Goal: Task Accomplishment & Management: Use online tool/utility

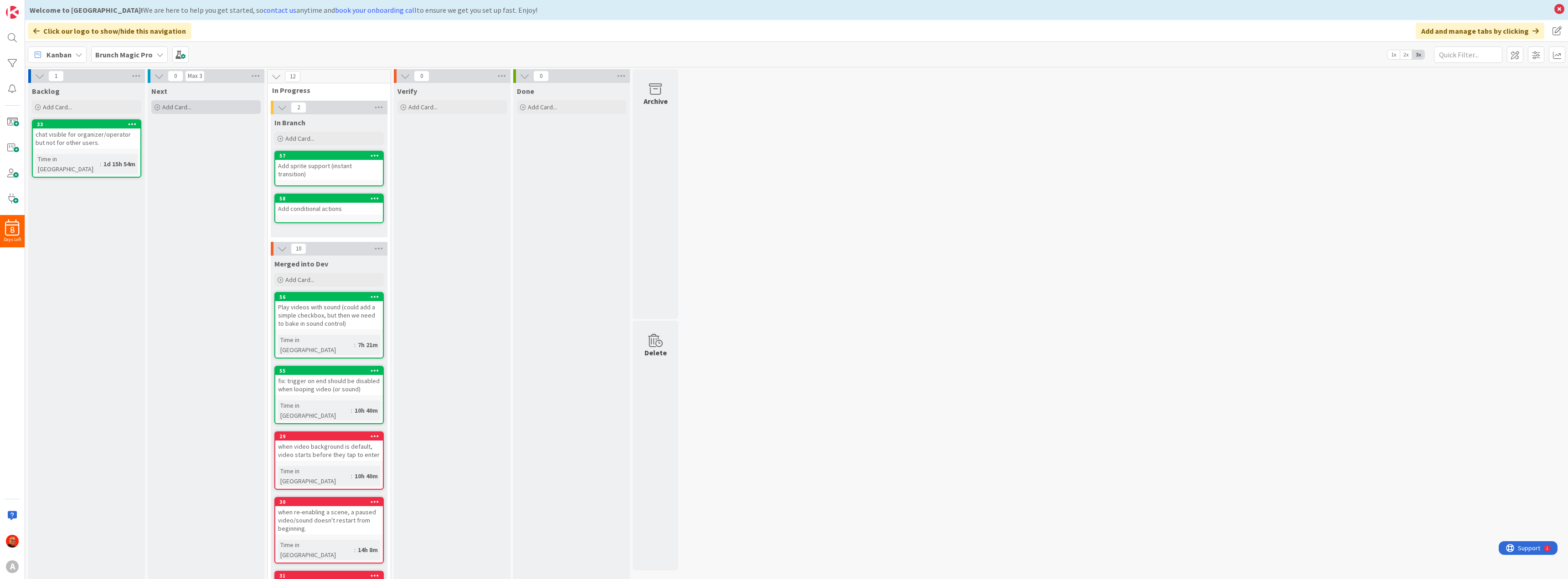
click at [184, 105] on span "Add Card..." at bounding box center [177, 107] width 29 height 8
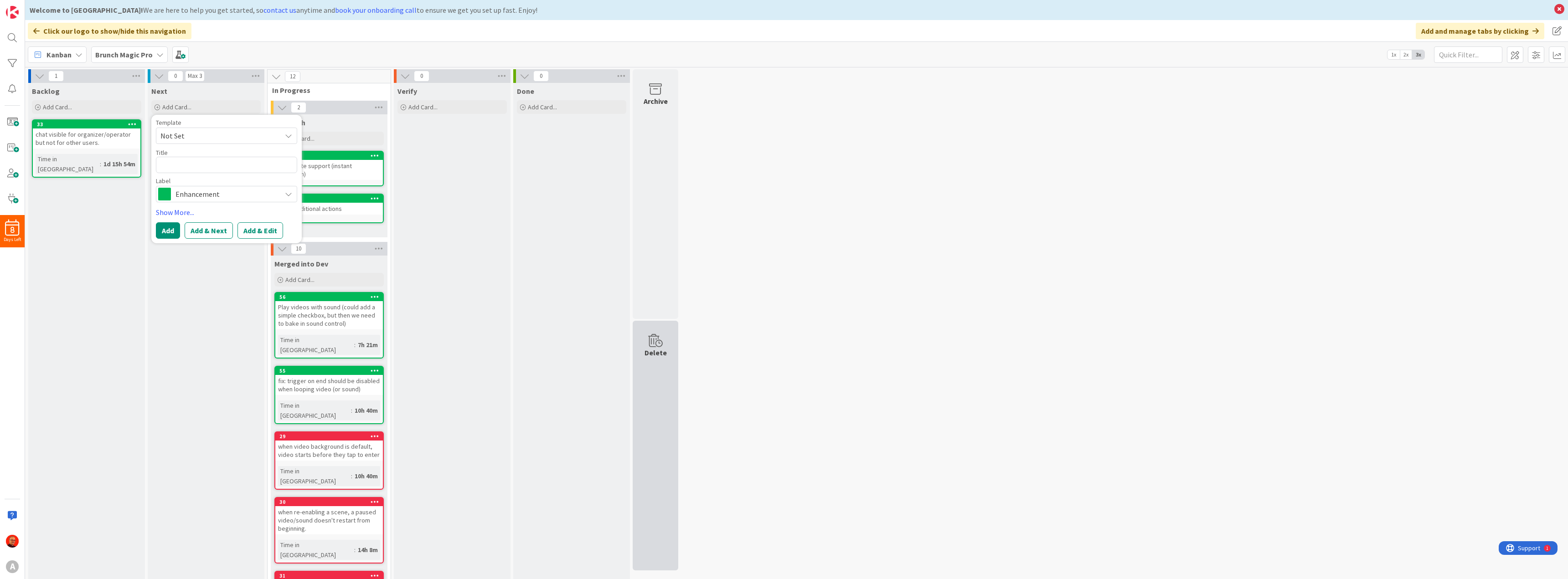
type textarea "x"
type textarea "a"
type textarea "x"
type textarea "ad"
type textarea "x"
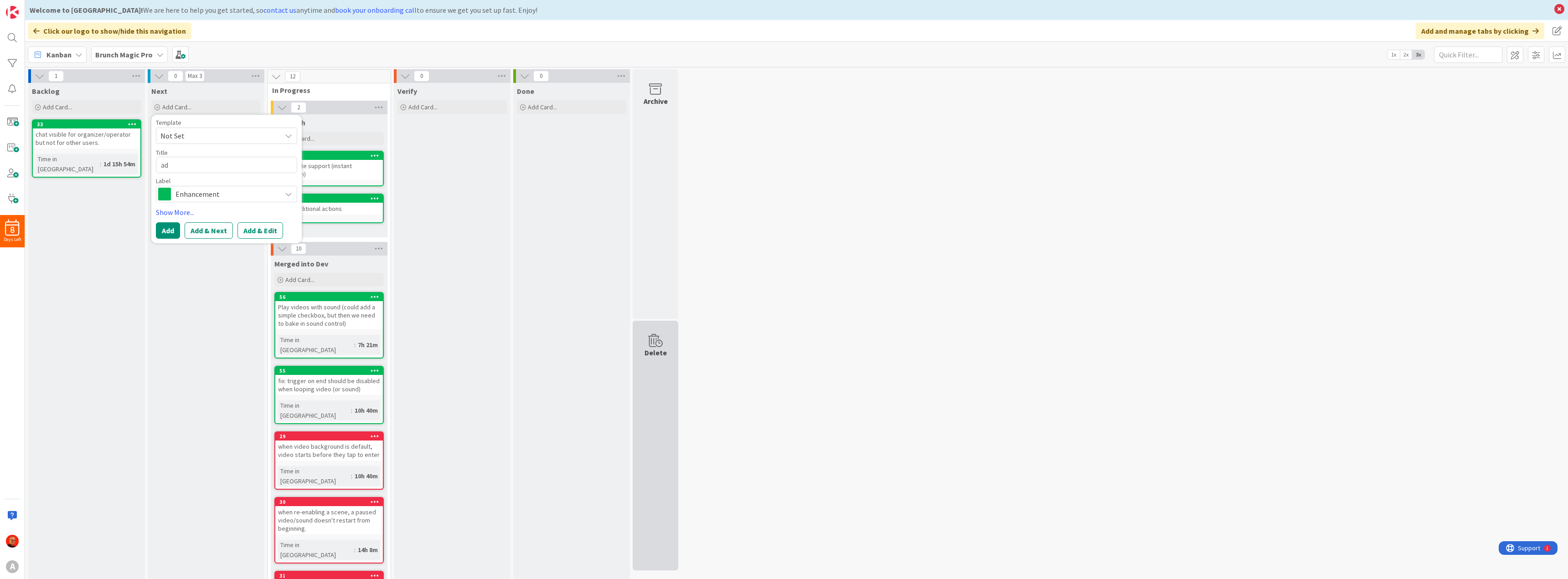
type textarea "add"
type textarea "x"
type textarea "add"
type textarea "x"
type textarea "add d"
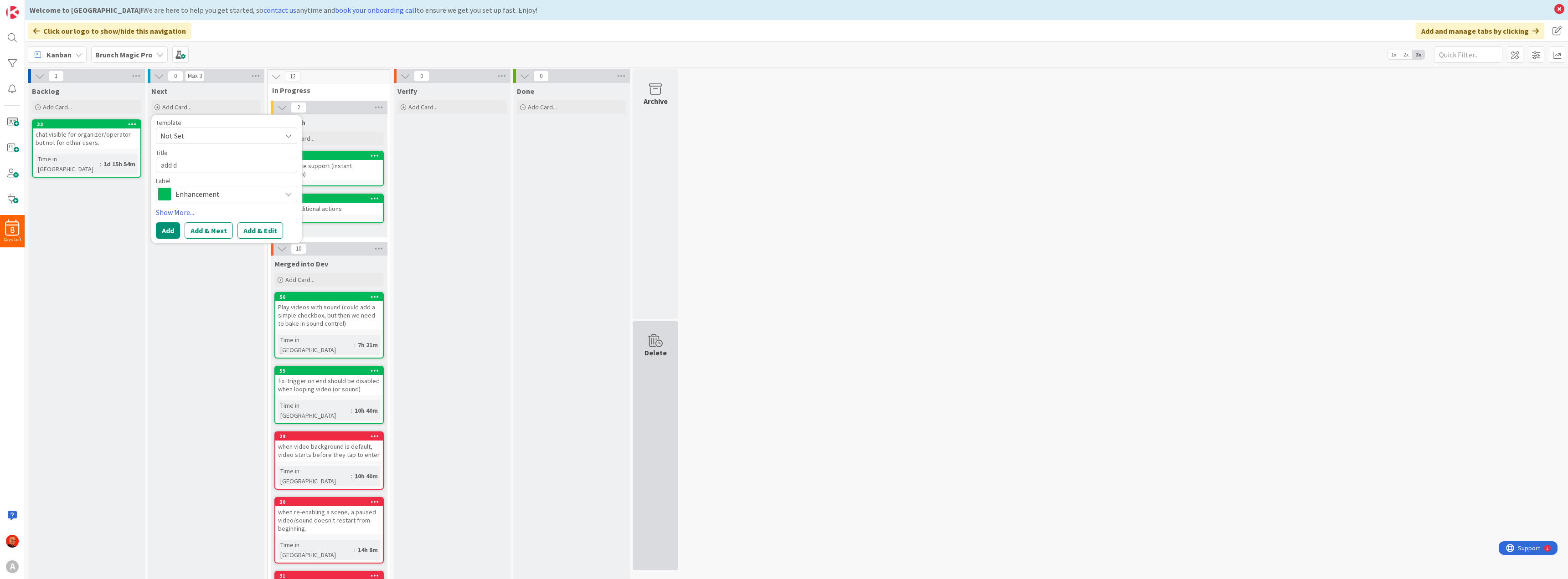
type textarea "x"
type textarea "add da"
type textarea "x"
type textarea "add dat"
type textarea "x"
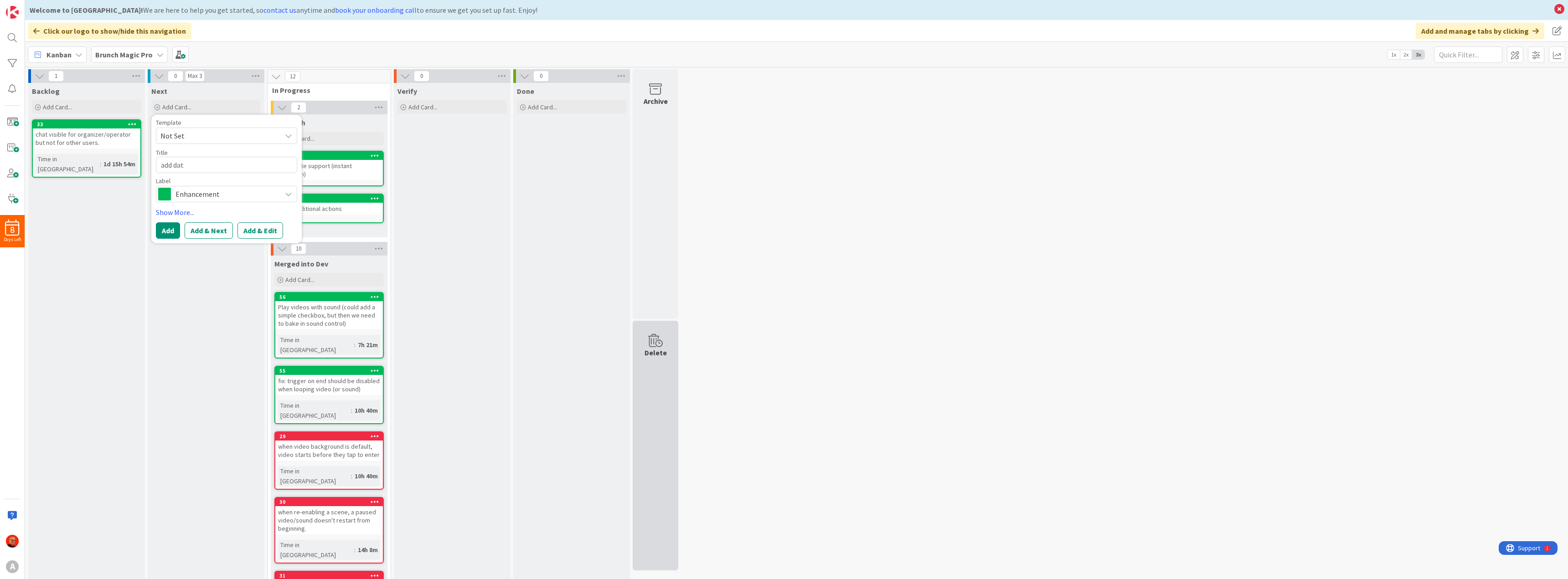
type textarea "add data"
type textarea "x"
type textarea "add data-"
type textarea "x"
type textarea "add data-o"
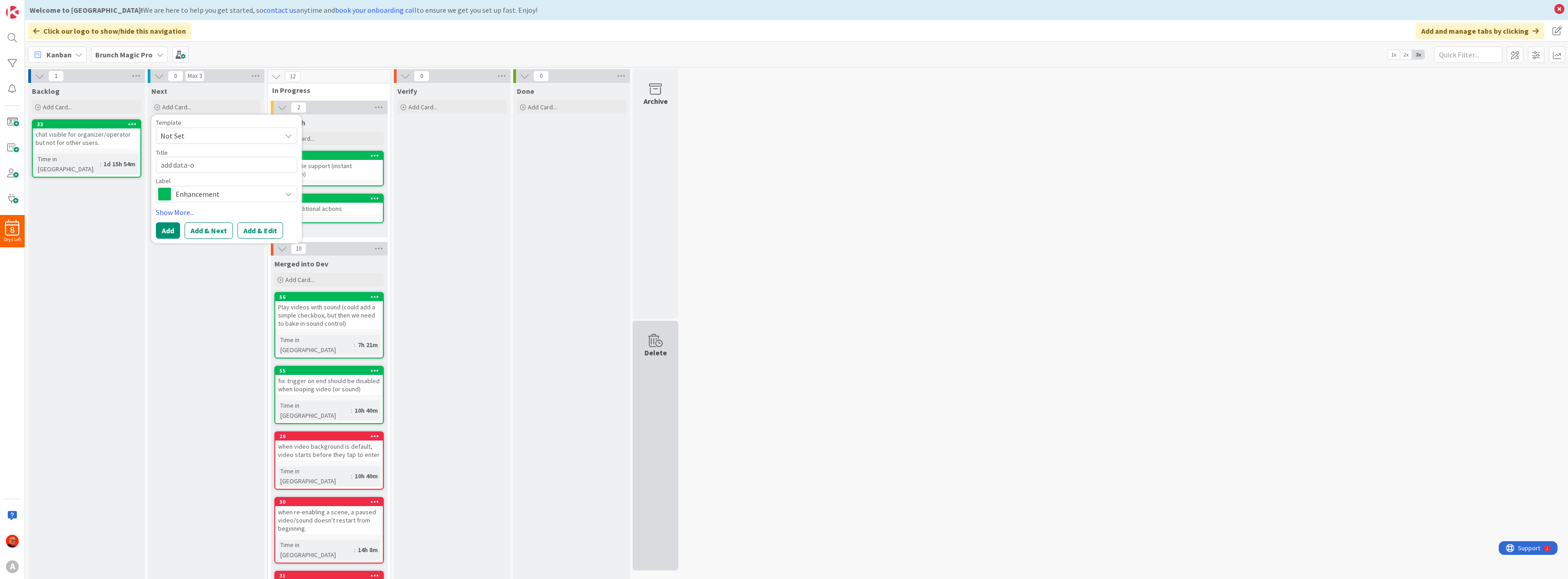
type textarea "x"
type textarea "add data-of"
type textarea "x"
type textarea "add data-off"
type textarea "x"
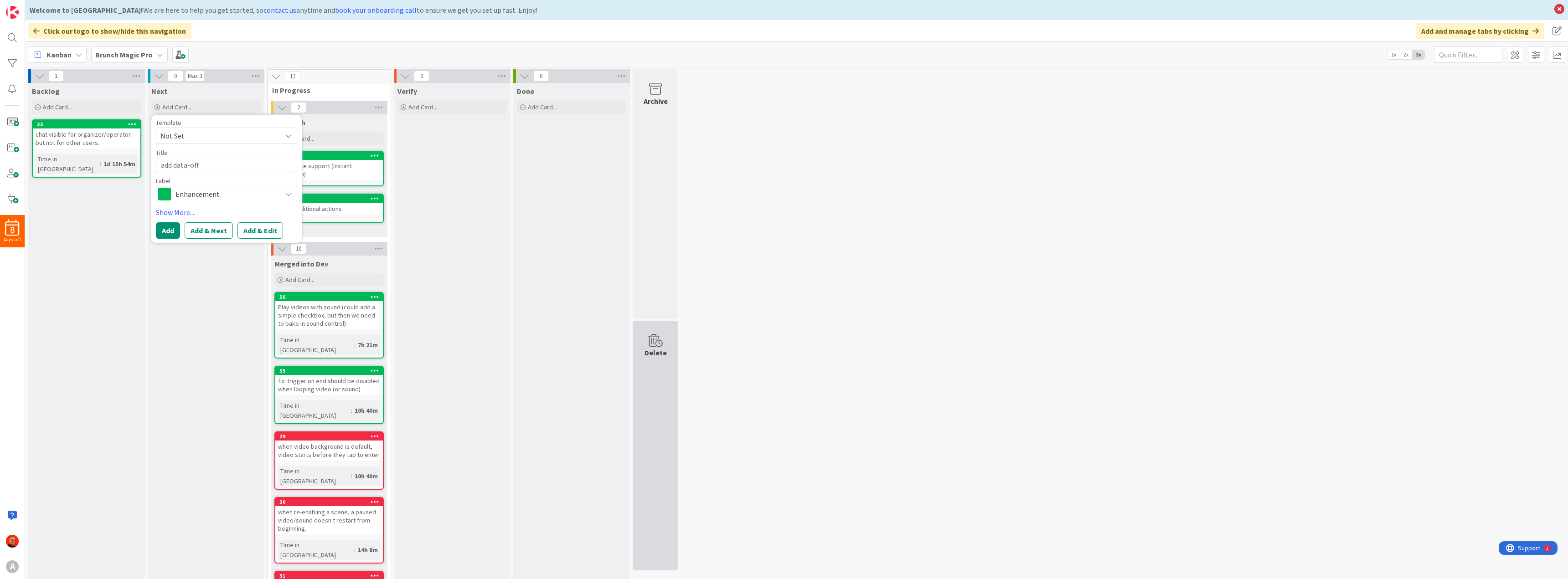
type textarea "add data-offs"
type textarea "x"
type textarea "add data-offse"
type textarea "x"
type textarea "add data-offset"
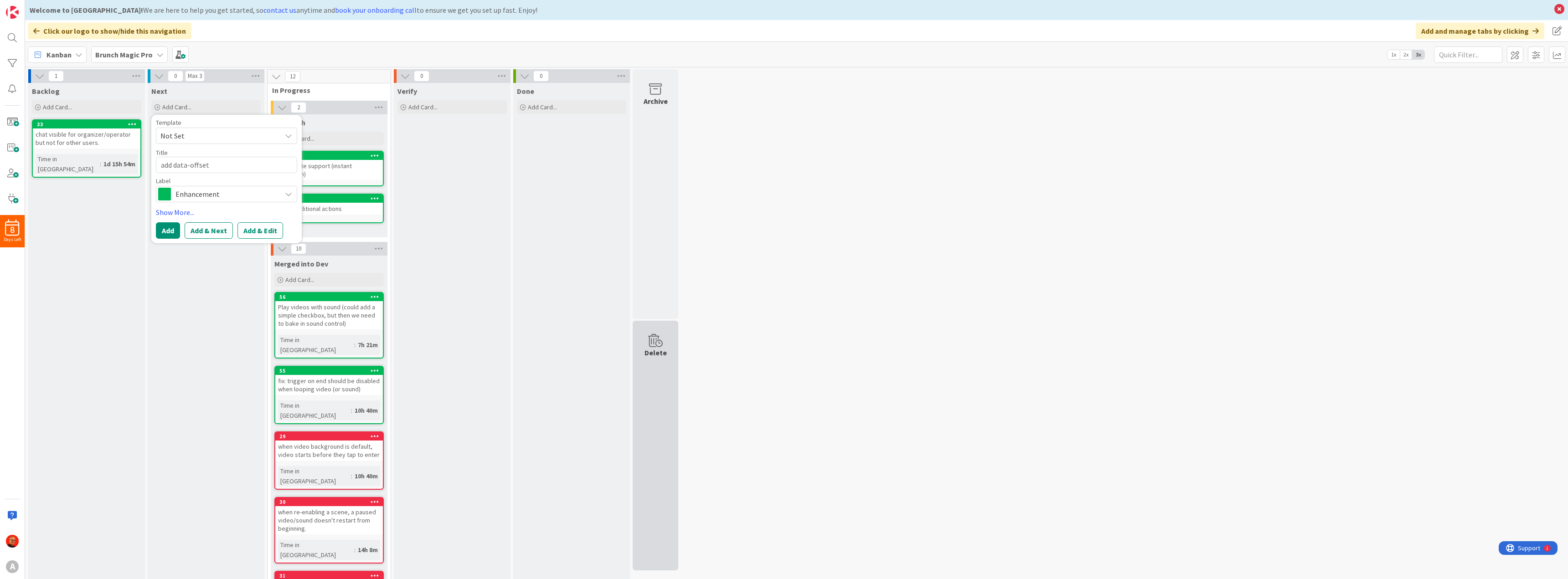
type textarea "x"
type textarea "add data-offset"
type textarea "x"
type textarea "add data-offset s"
type textarea "x"
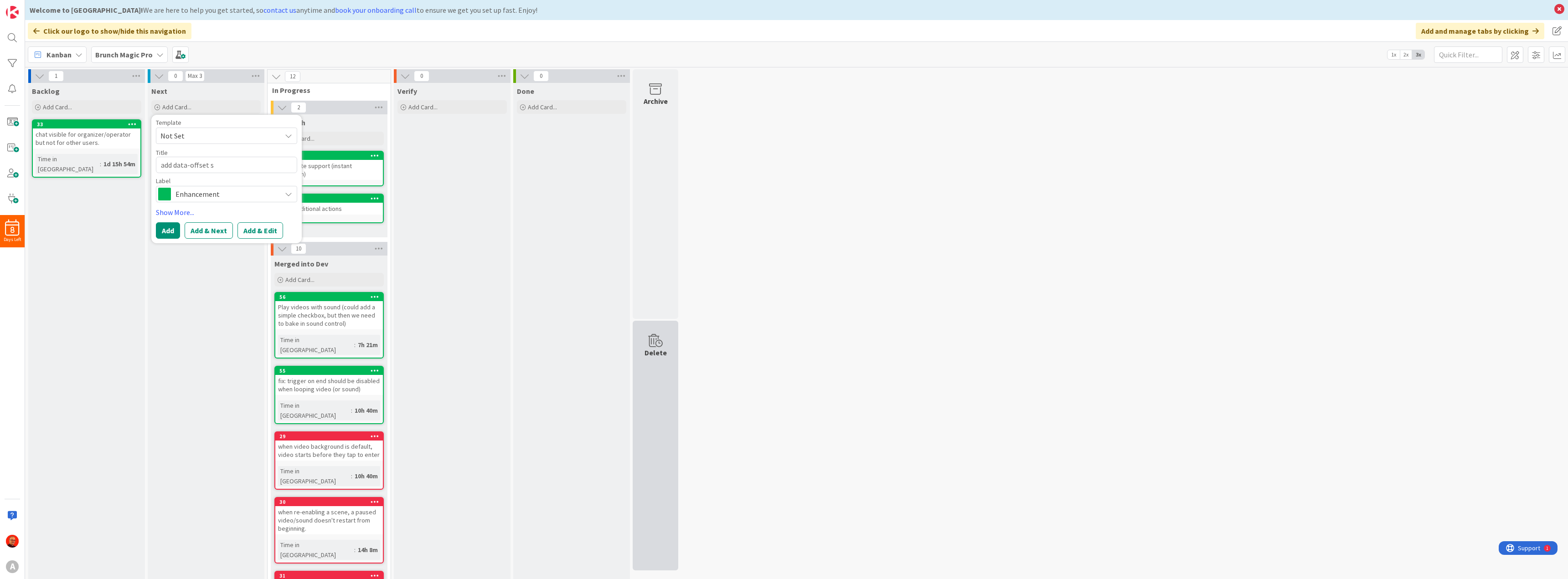
type textarea "add data-offset su"
type textarea "x"
type textarea "add data-offset sup"
type textarea "x"
type textarea "add data-offset supp"
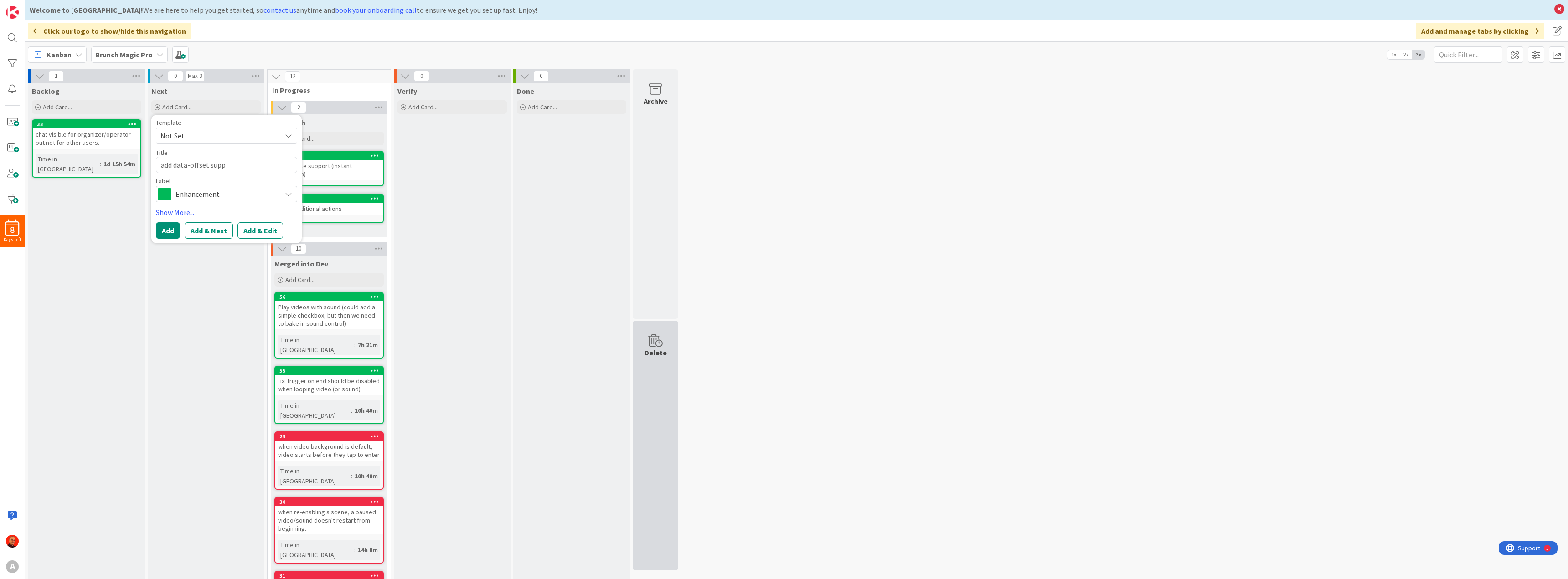
type textarea "x"
type textarea "add data-offset suppo"
type textarea "x"
type textarea "add data-offset suppor"
type textarea "x"
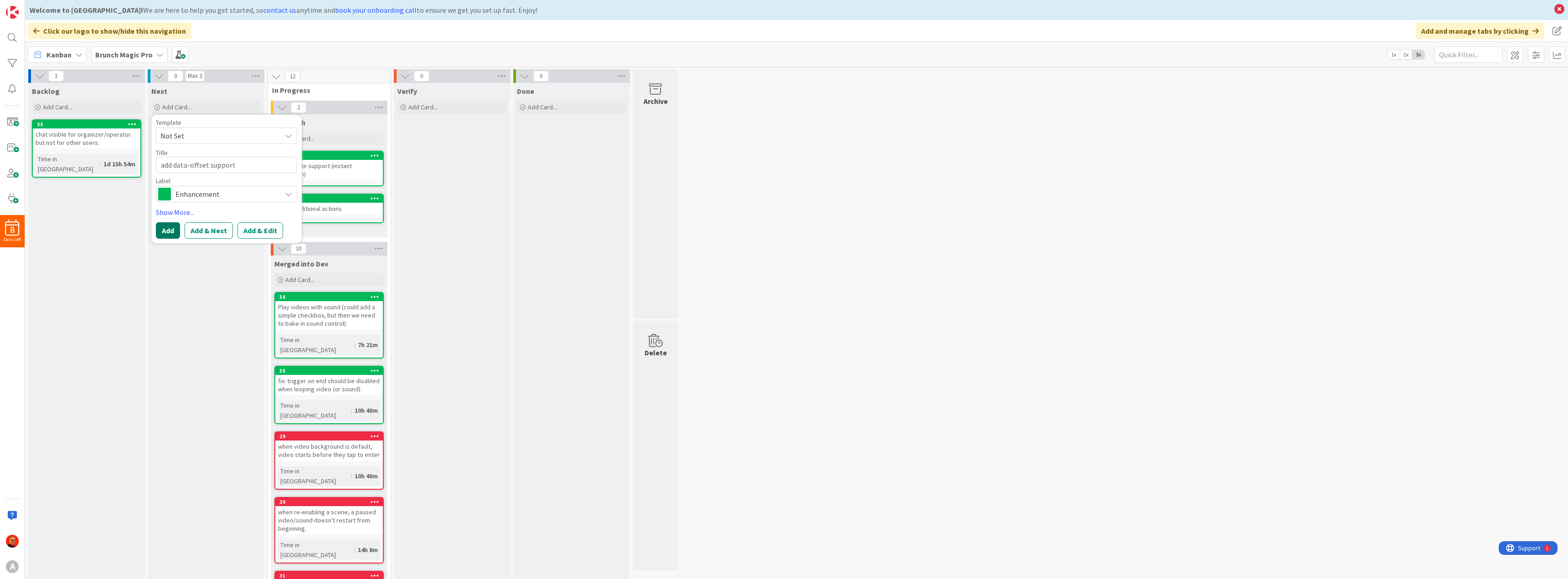
type textarea "add data-offset support"
click at [167, 234] on button "Add" at bounding box center [168, 231] width 24 height 16
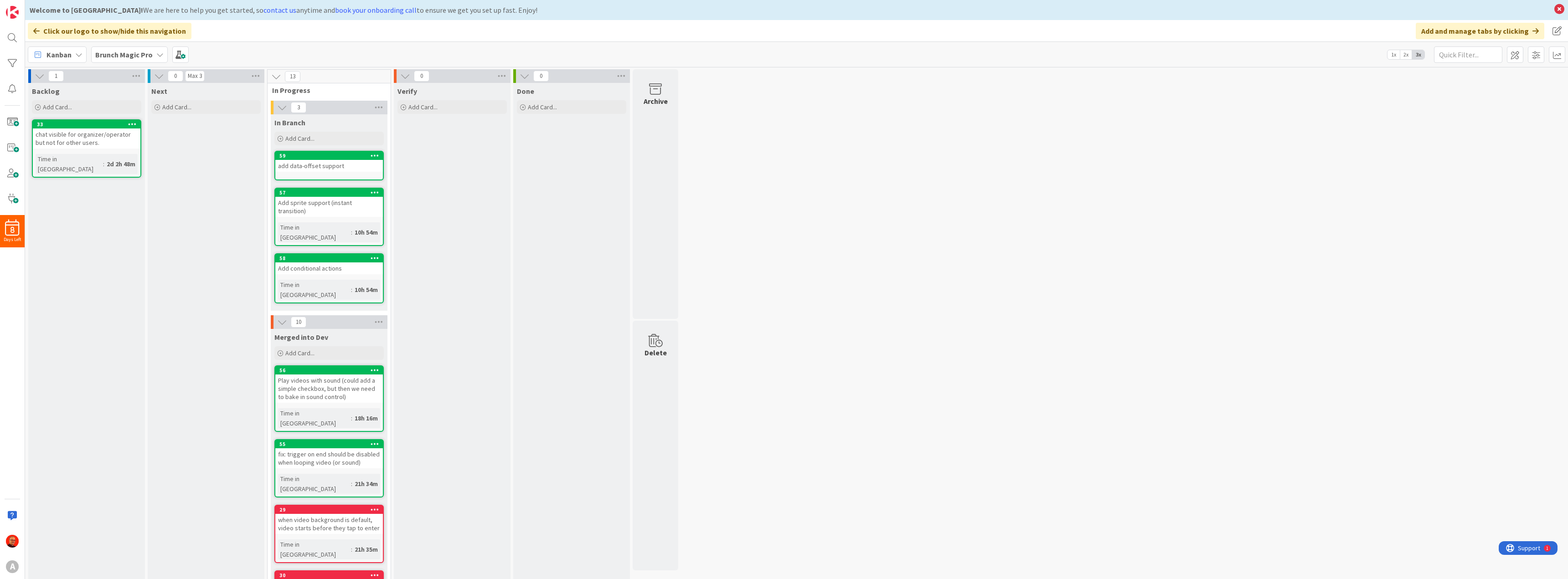
click at [132, 51] on b "Brunch Magic Pro" at bounding box center [123, 54] width 57 height 9
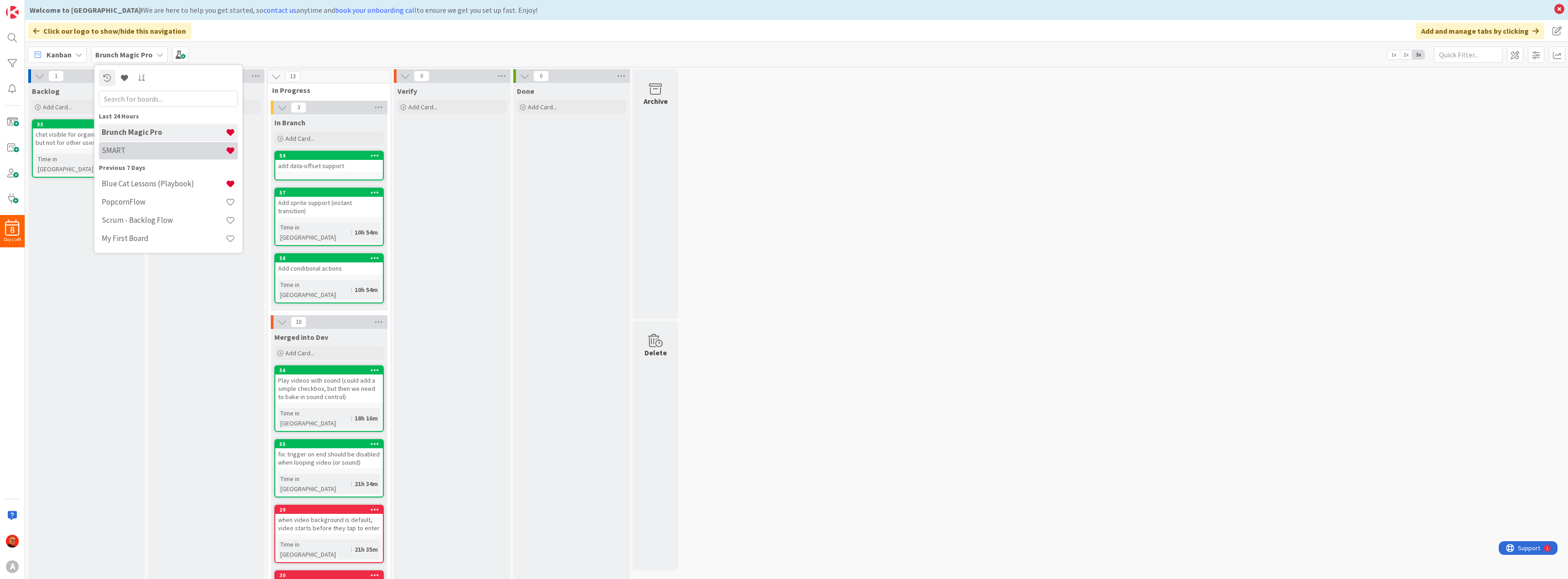
click at [131, 151] on h4 "SMART" at bounding box center [164, 150] width 124 height 9
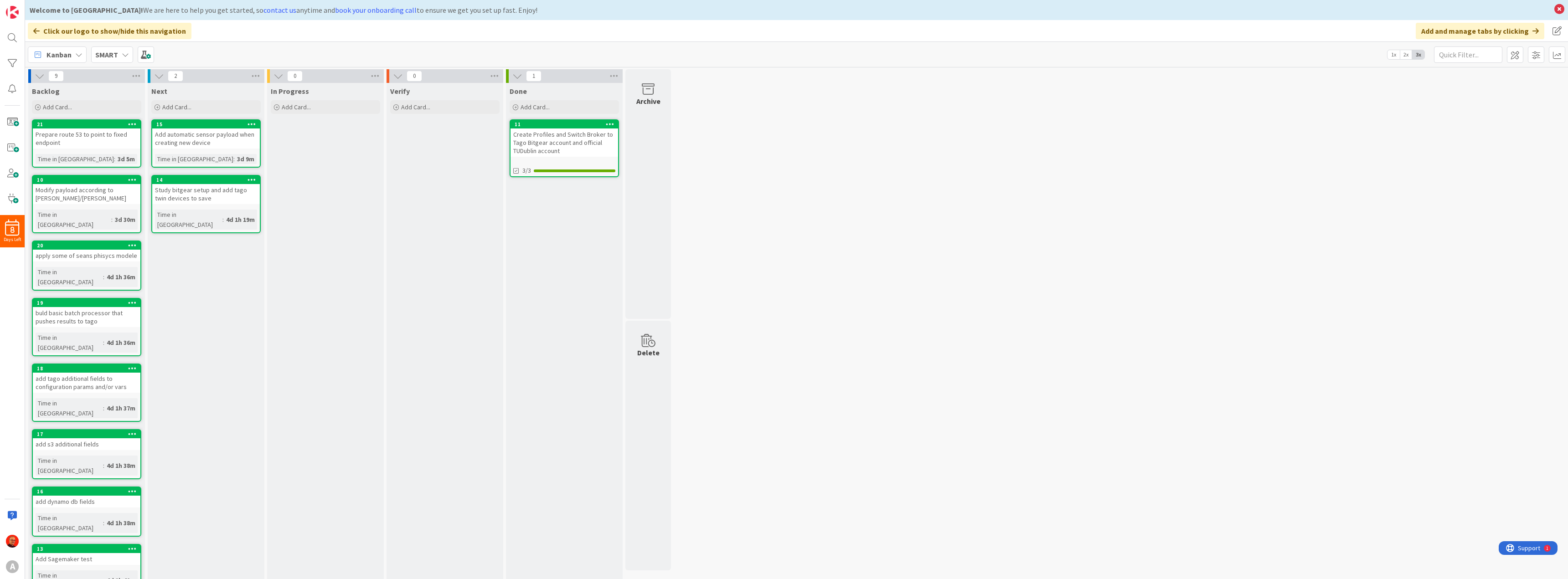
click at [823, 164] on div "9 Backlog Add Card... 21 Prepare route 53 to point to fixed endpoint Time in Co…" at bounding box center [796, 366] width 1539 height 594
click at [826, 302] on div "9 Backlog Add Card... 21 Prepare route 53 to point to fixed endpoint Time in Co…" at bounding box center [796, 366] width 1539 height 594
